Goal: Information Seeking & Learning: Understand process/instructions

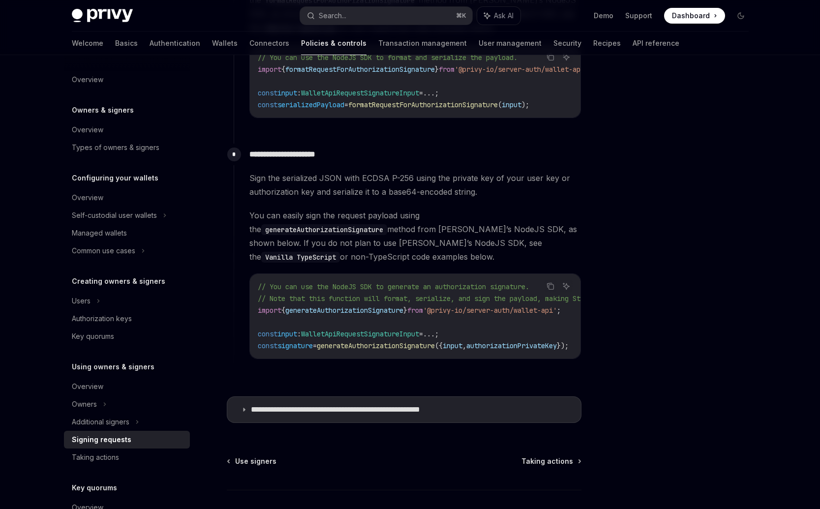
scroll to position [819, 0]
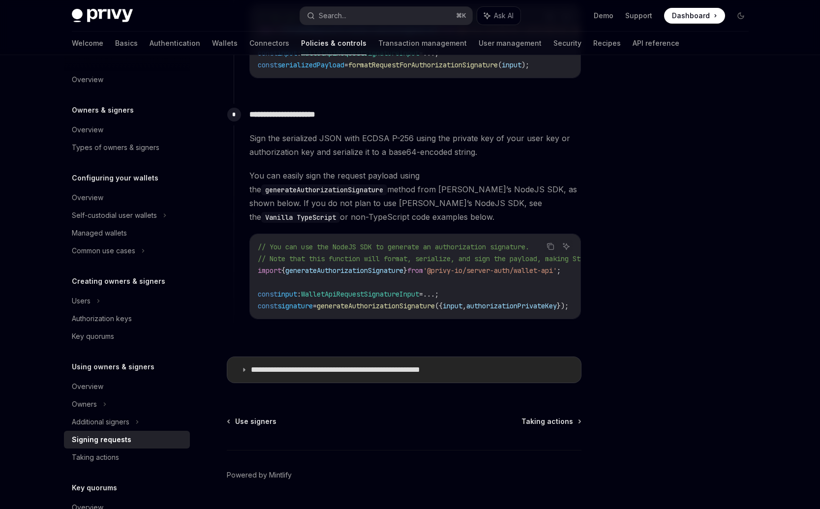
click at [280, 365] on p "**********" at bounding box center [361, 370] width 221 height 10
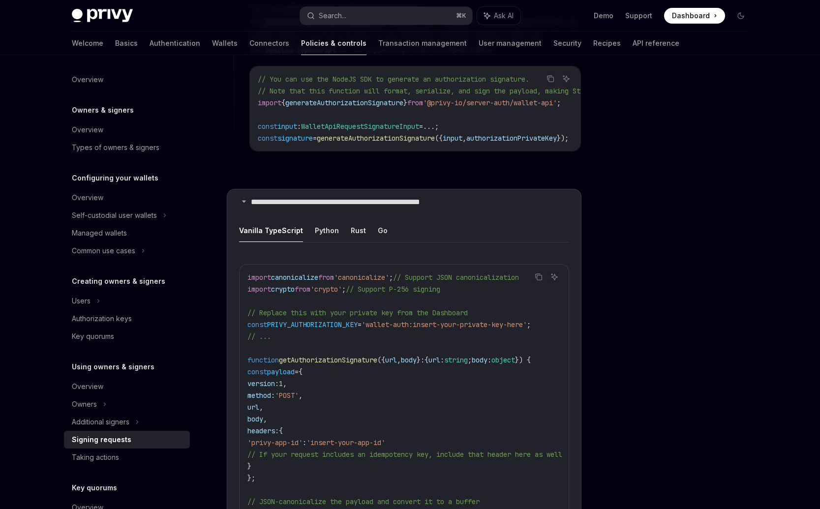
scroll to position [998, 0]
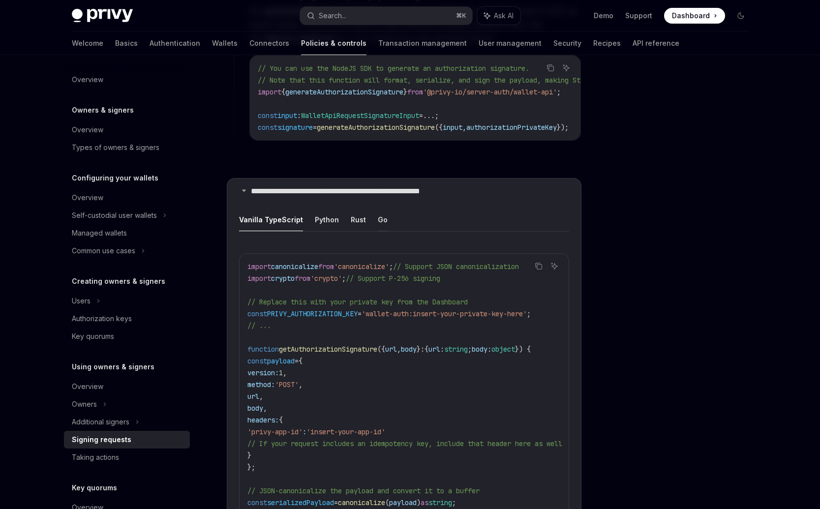
click at [378, 213] on button "Go" at bounding box center [383, 219] width 10 height 23
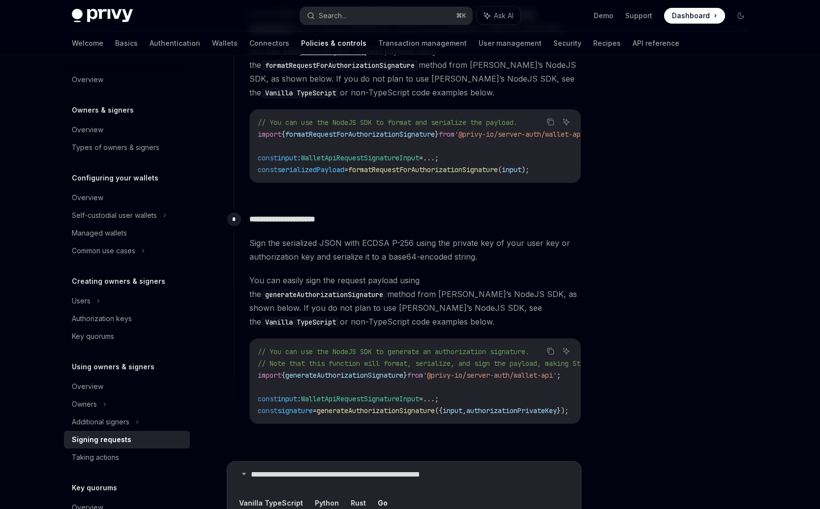
scroll to position [707, 0]
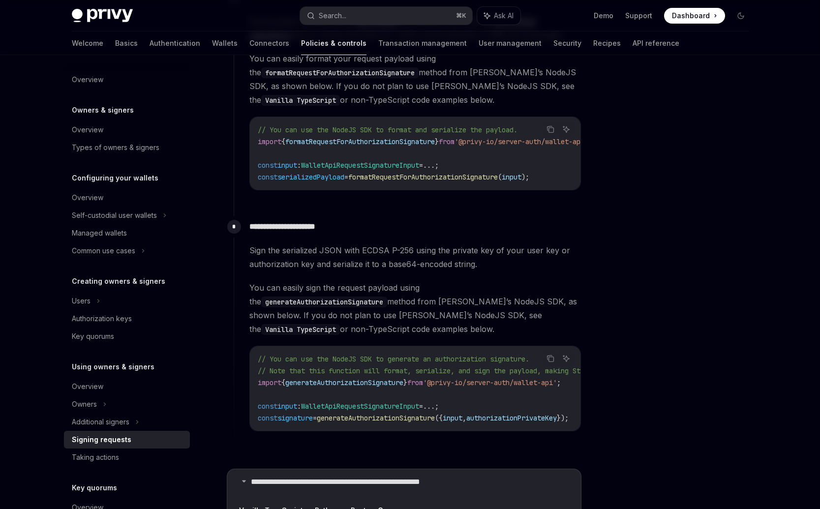
drag, startPoint x: 268, startPoint y: 293, endPoint x: 436, endPoint y: 302, distance: 168.5
click at [436, 302] on span "You can easily sign the request payload using the generateAuthorizationSignatur…" at bounding box center [416, 308] width 332 height 55
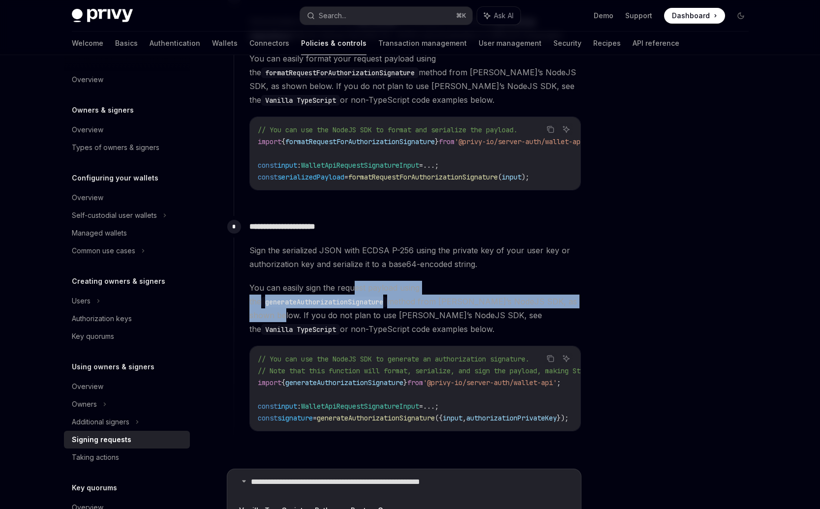
drag, startPoint x: 359, startPoint y: 295, endPoint x: 447, endPoint y: 306, distance: 88.3
click at [447, 306] on span "You can easily sign the request payload using the generateAuthorizationSignatur…" at bounding box center [416, 308] width 332 height 55
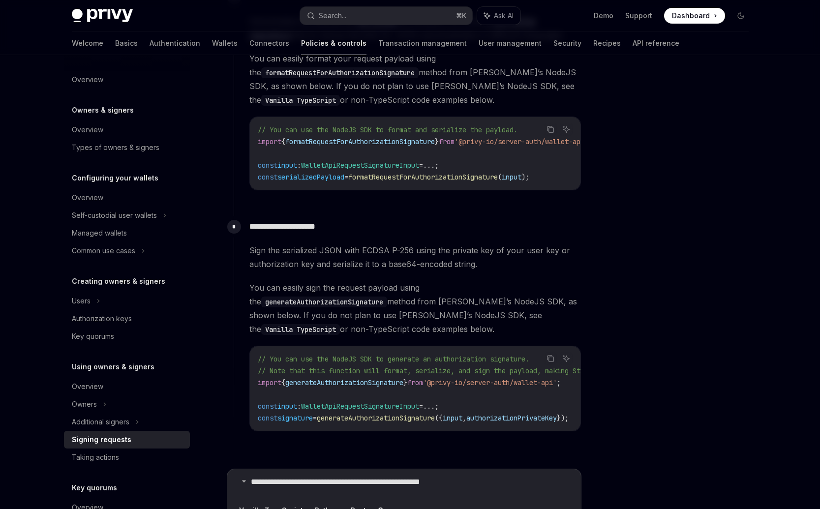
click at [495, 312] on span "You can easily sign the request payload using the generateAuthorizationSignatur…" at bounding box center [416, 308] width 332 height 55
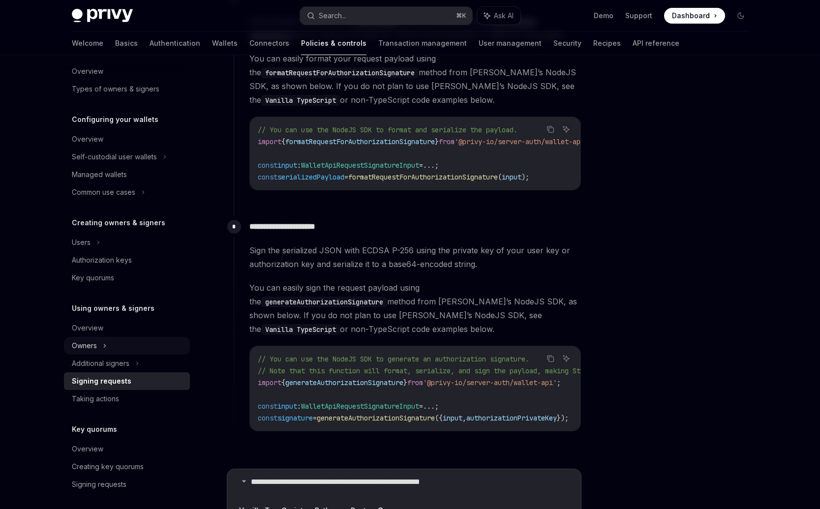
scroll to position [59, 0]
click at [138, 366] on icon at bounding box center [137, 363] width 4 height 12
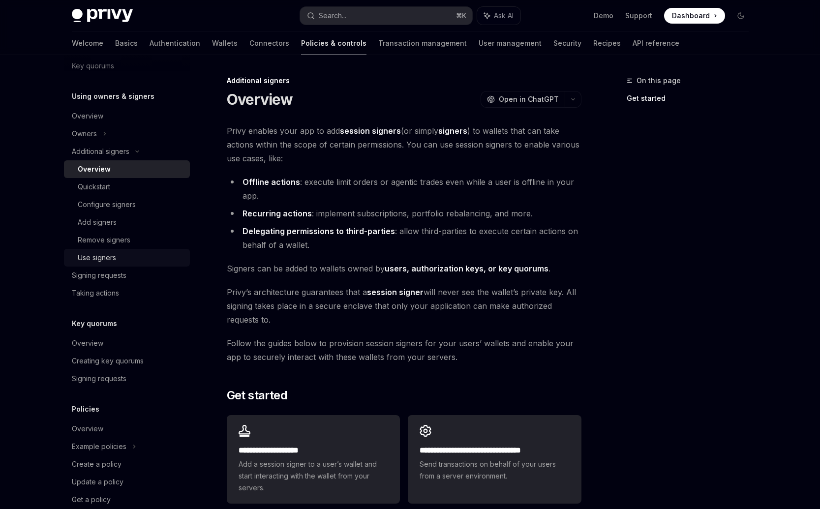
scroll to position [288, 0]
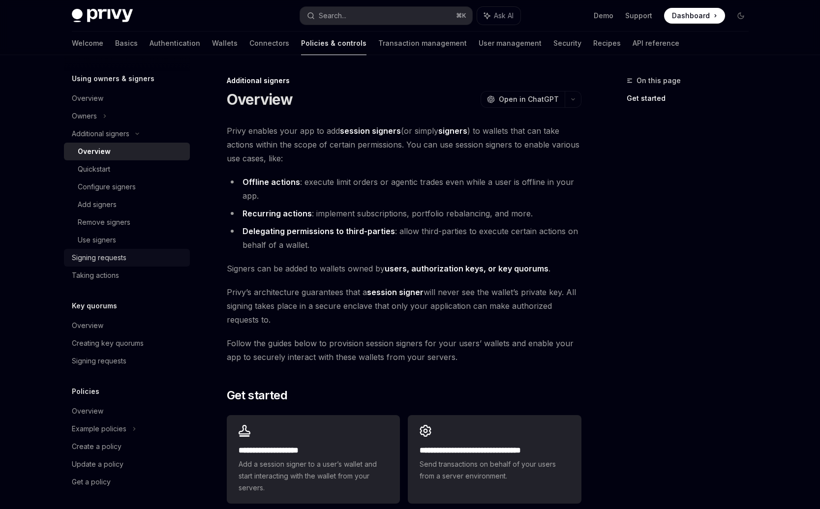
click at [118, 254] on div "Signing requests" at bounding box center [99, 258] width 55 height 12
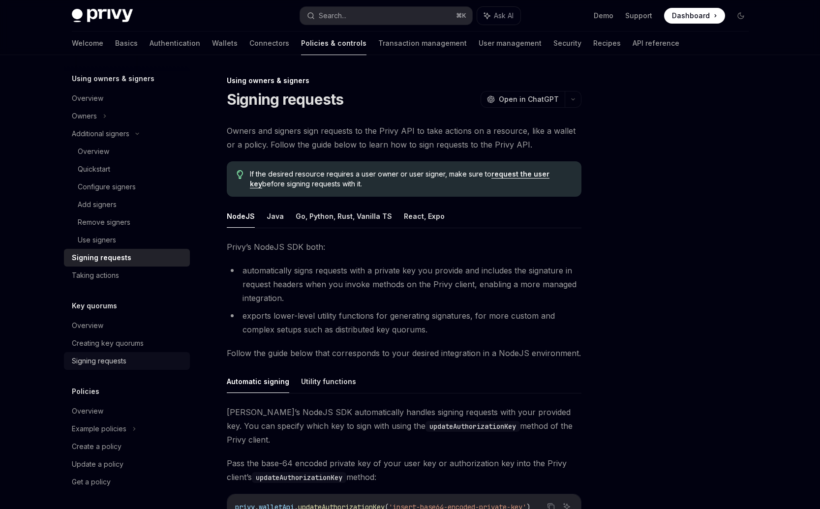
click at [130, 365] on div "Signing requests" at bounding box center [128, 361] width 112 height 12
type textarea "*"
